Goal: Navigation & Orientation: Find specific page/section

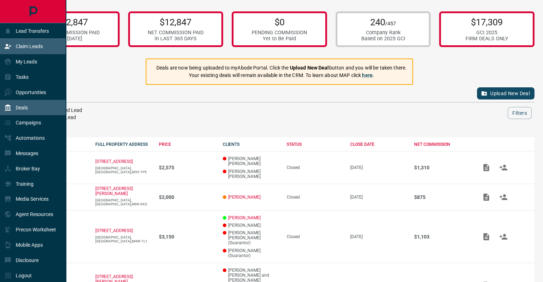
click at [22, 51] on div "Claim Leads" at bounding box center [23, 47] width 39 height 12
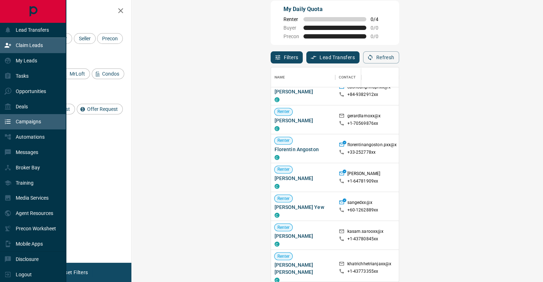
scroll to position [6, 0]
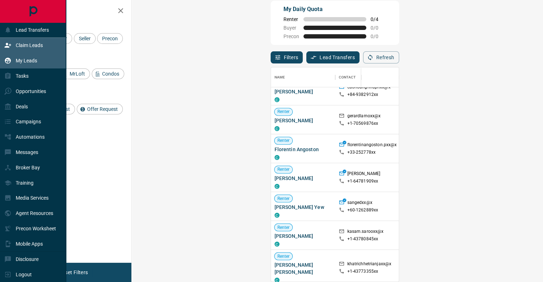
click at [16, 58] on p "My Leads" at bounding box center [26, 61] width 21 height 6
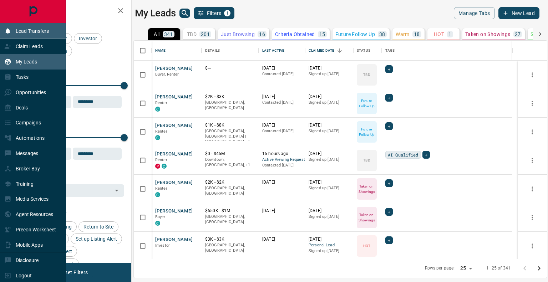
click at [32, 30] on p "Lead Transfers" at bounding box center [32, 31] width 33 height 6
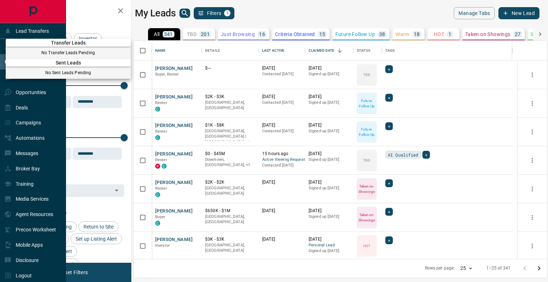
click at [275, 50] on div at bounding box center [274, 141] width 548 height 282
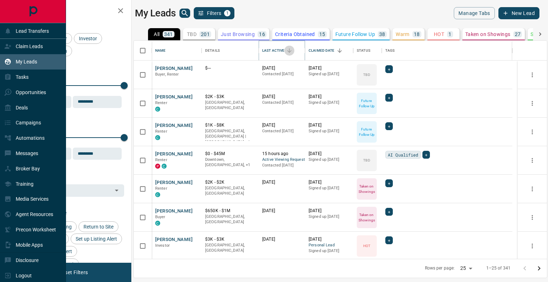
click at [288, 50] on icon "Sort" at bounding box center [289, 50] width 6 height 6
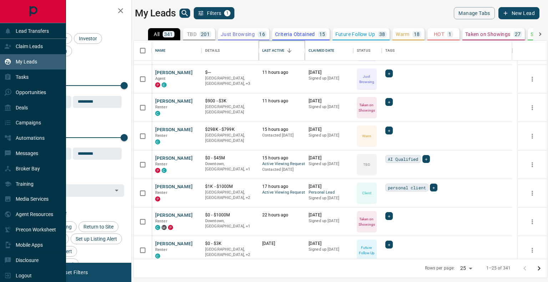
scroll to position [36, 0]
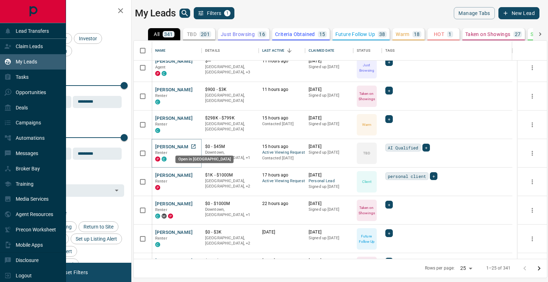
click at [196, 147] on icon "Open in New Tab" at bounding box center [194, 147] width 6 height 6
